Goal: Find specific page/section: Find specific page/section

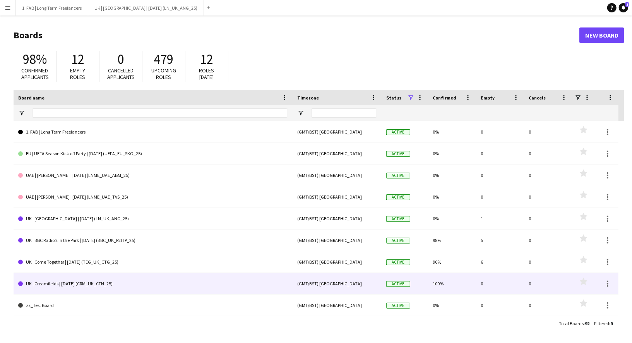
click at [82, 283] on link "UK | Creamfields | [DATE] (CRM_UK_CFN_25)" at bounding box center [153, 284] width 270 height 22
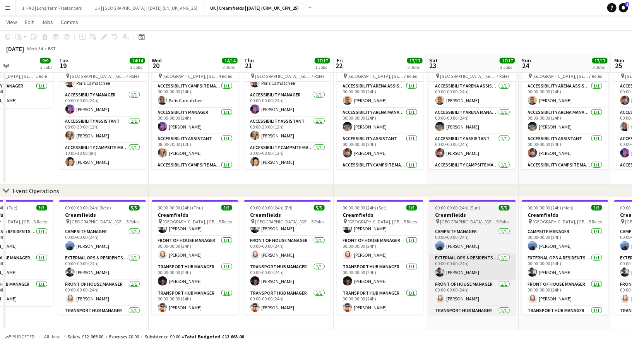
scroll to position [0, 315]
